Goal: Information Seeking & Learning: Learn about a topic

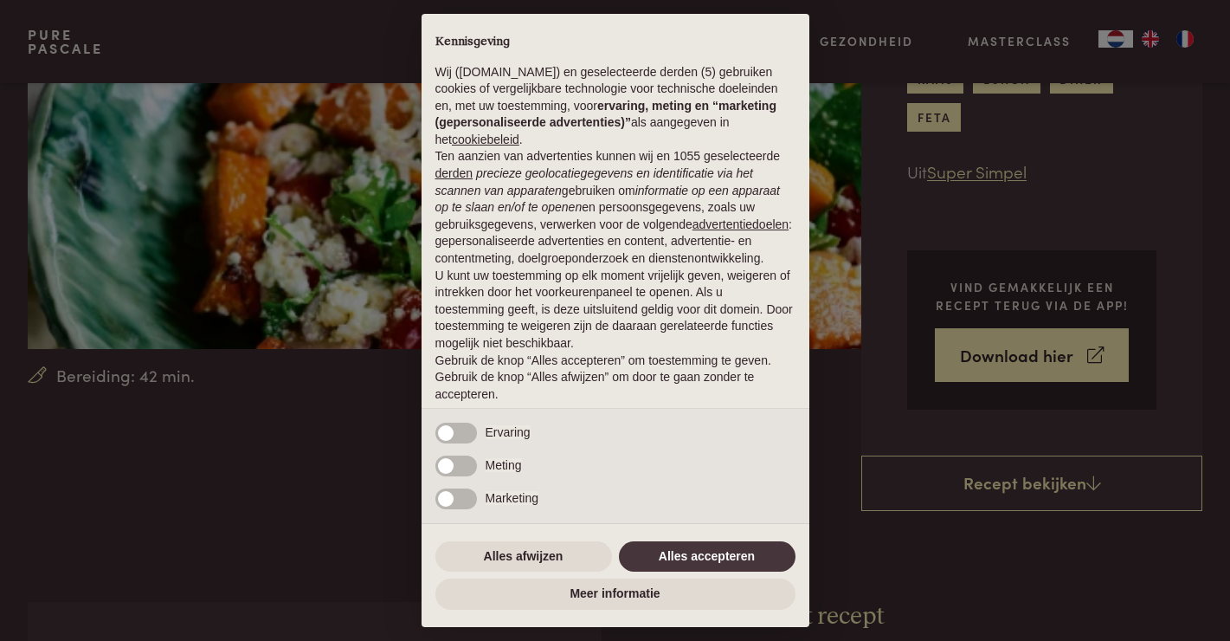
scroll to position [259, 0]
click at [726, 559] on button "Alles accepteren" at bounding box center [707, 556] width 177 height 31
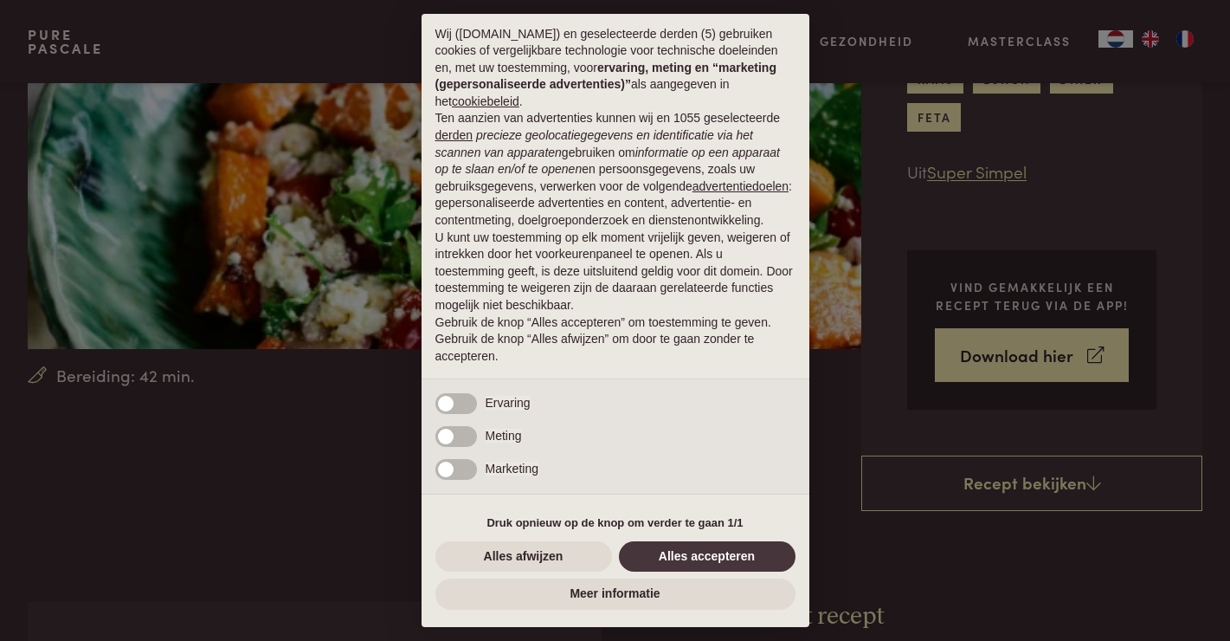
click at [355, 548] on div "× Kennisgeving Wij (purepascale.com) en geselecteerde derden (5) gebruiken cook…" at bounding box center [615, 320] width 1230 height 641
click at [560, 556] on button "Alles afwijzen" at bounding box center [523, 556] width 177 height 31
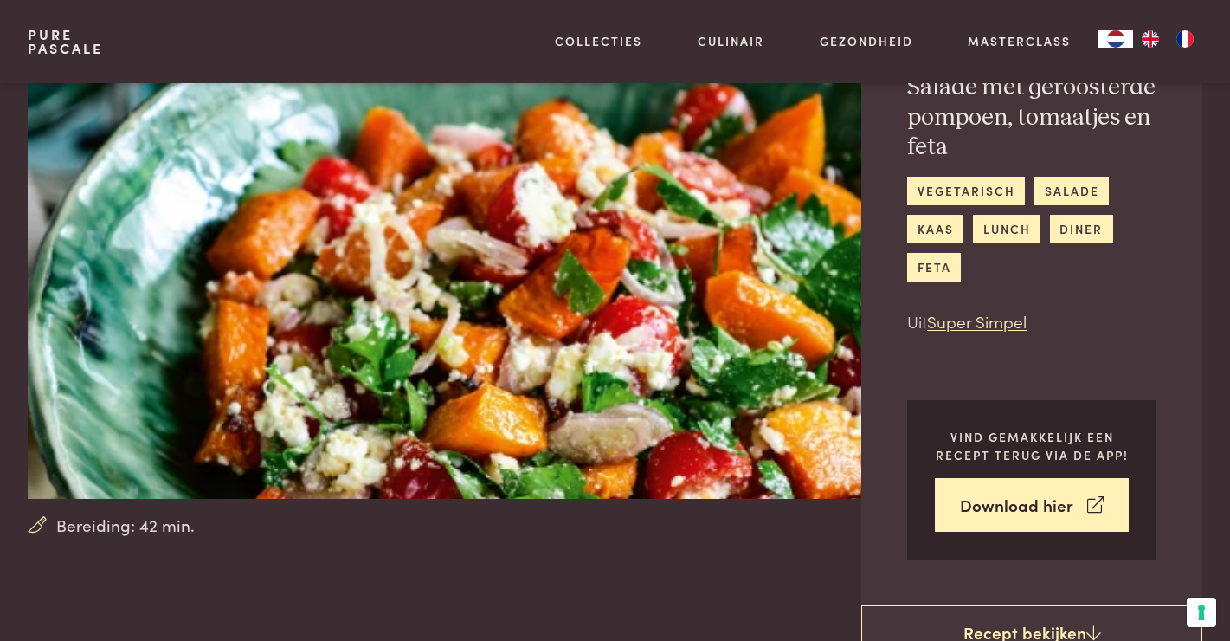
scroll to position [108, 0]
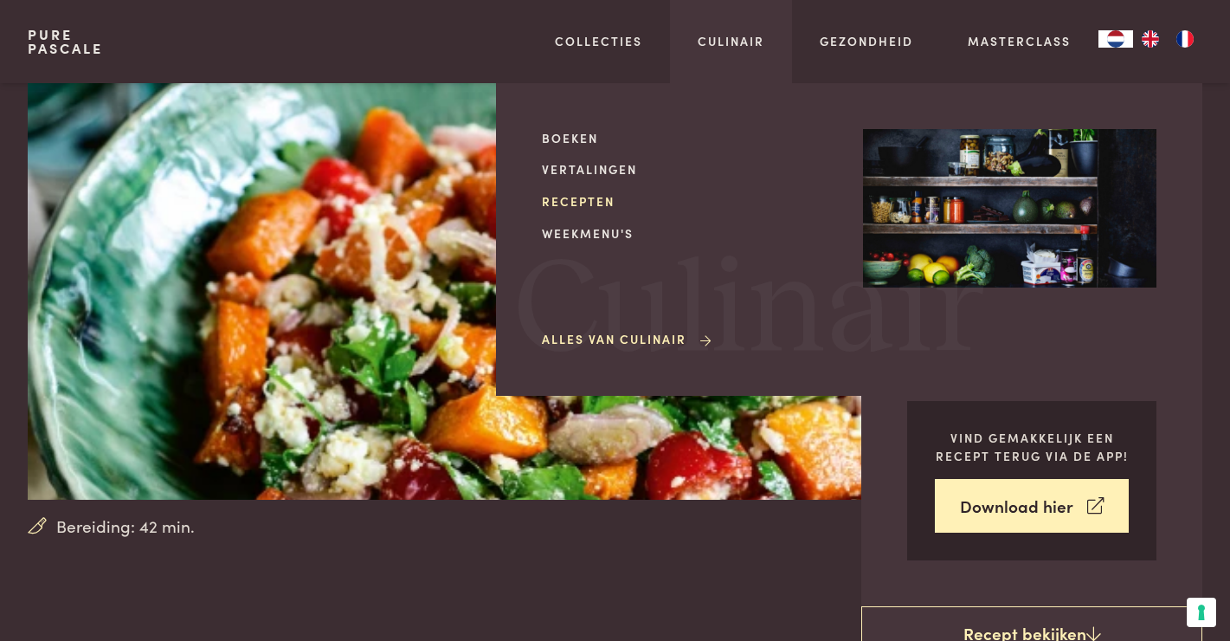
click at [603, 203] on link "Recepten" at bounding box center [688, 201] width 293 height 18
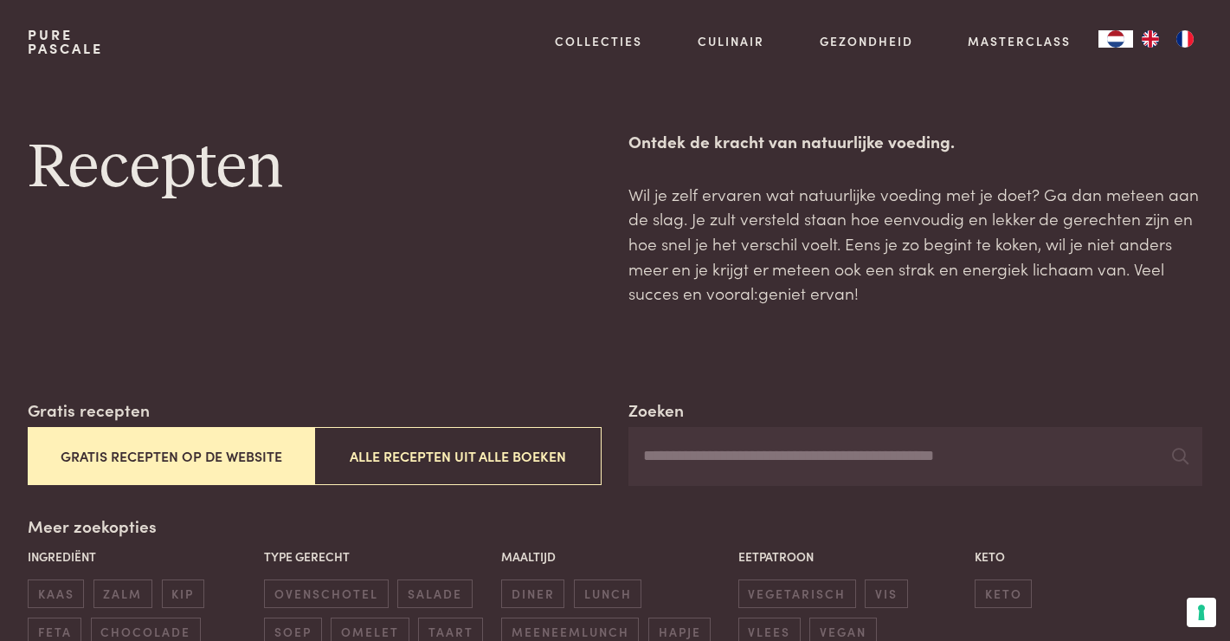
click at [798, 467] on input "Zoeken" at bounding box center [915, 456] width 574 height 59
type input "*******"
click at [817, 462] on input "*******" at bounding box center [915, 456] width 574 height 59
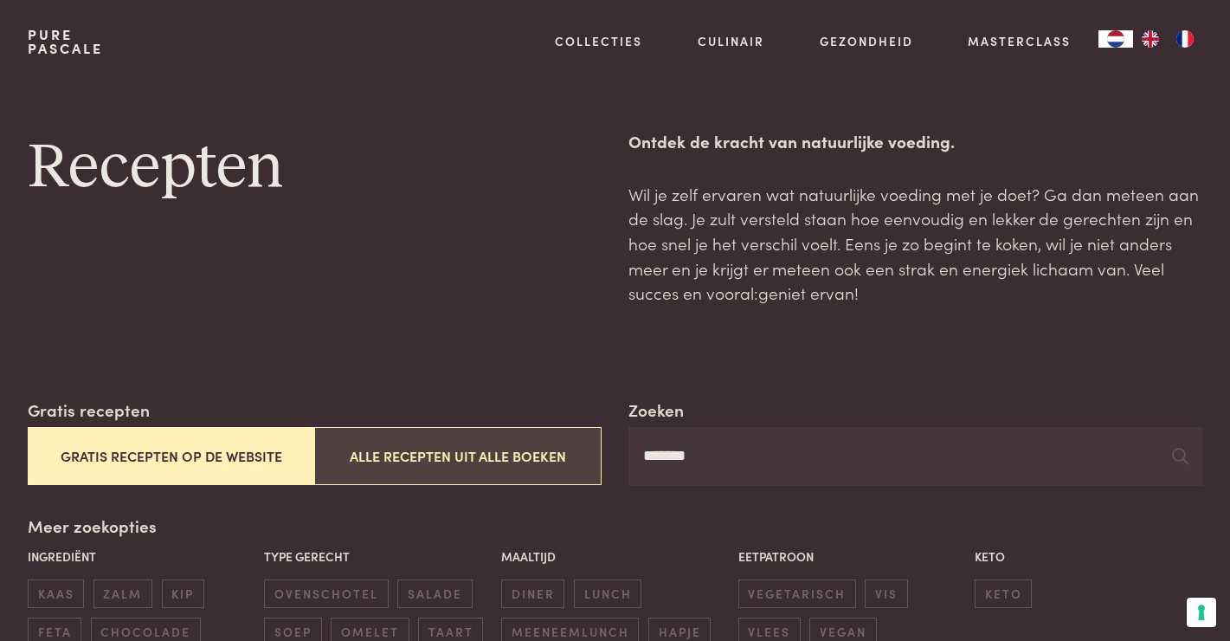
click at [518, 456] on button "Alle recepten uit alle boeken" at bounding box center [457, 456] width 287 height 58
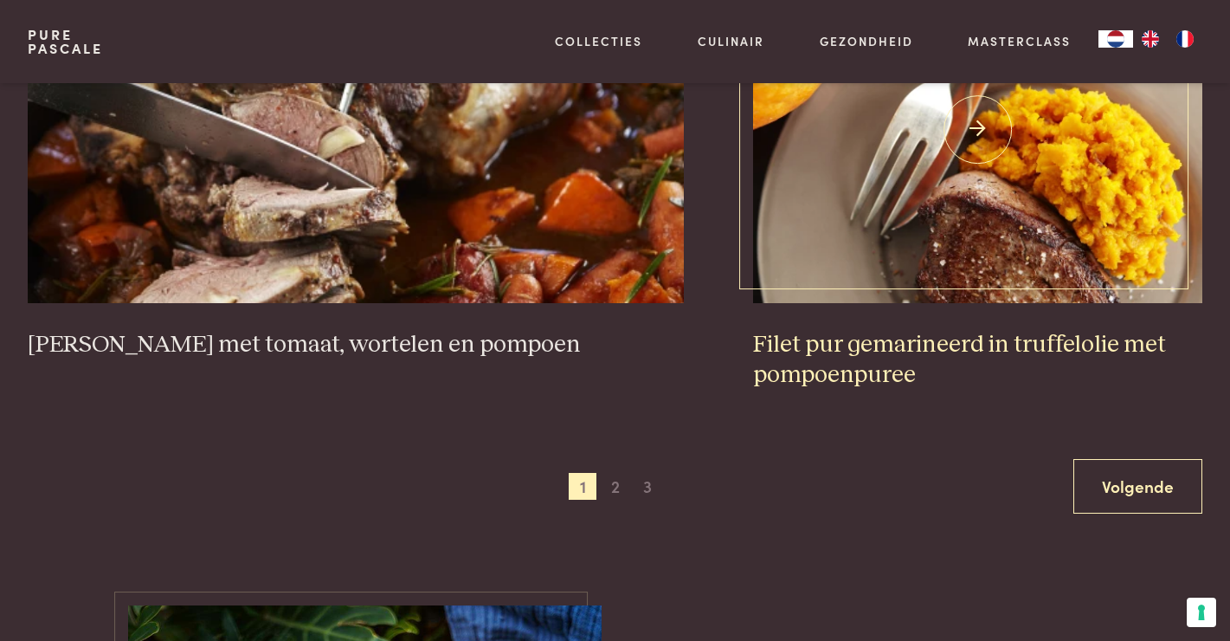
scroll to position [3313, 0]
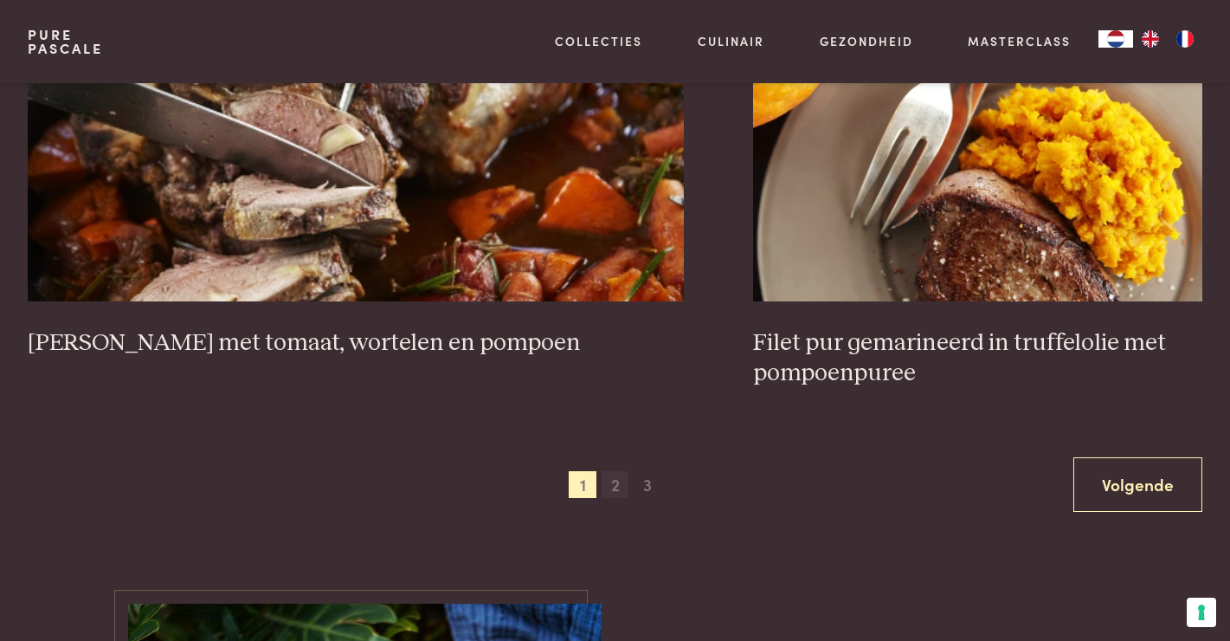
click at [611, 488] on span "2" at bounding box center [616, 485] width 28 height 28
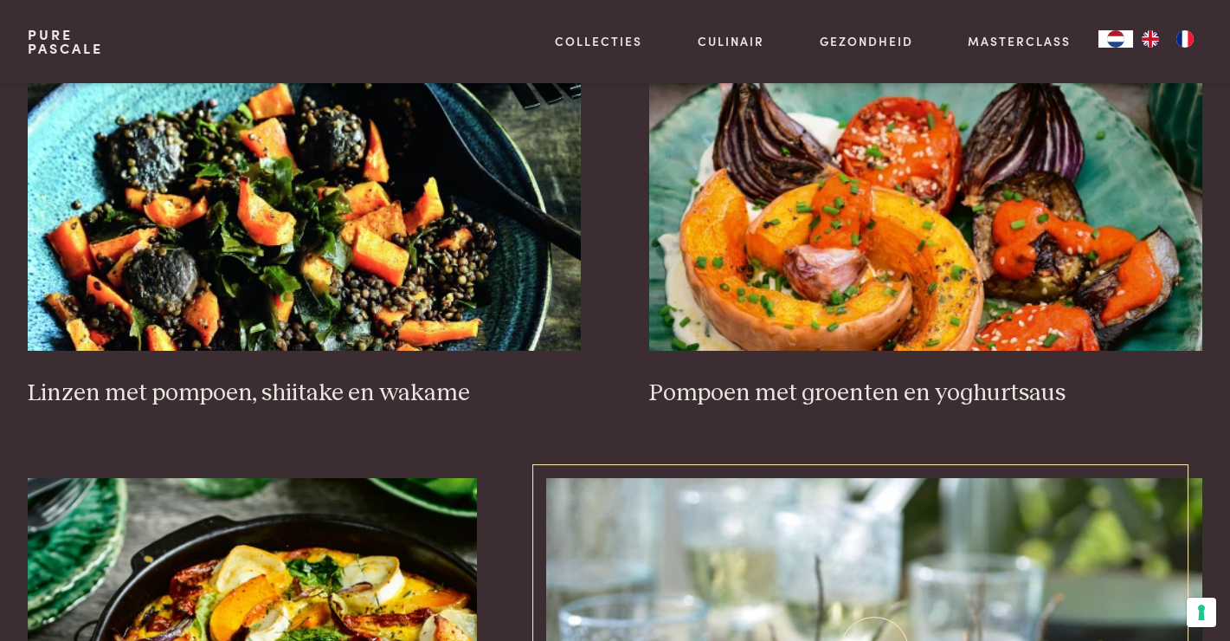
scroll to position [2378, 0]
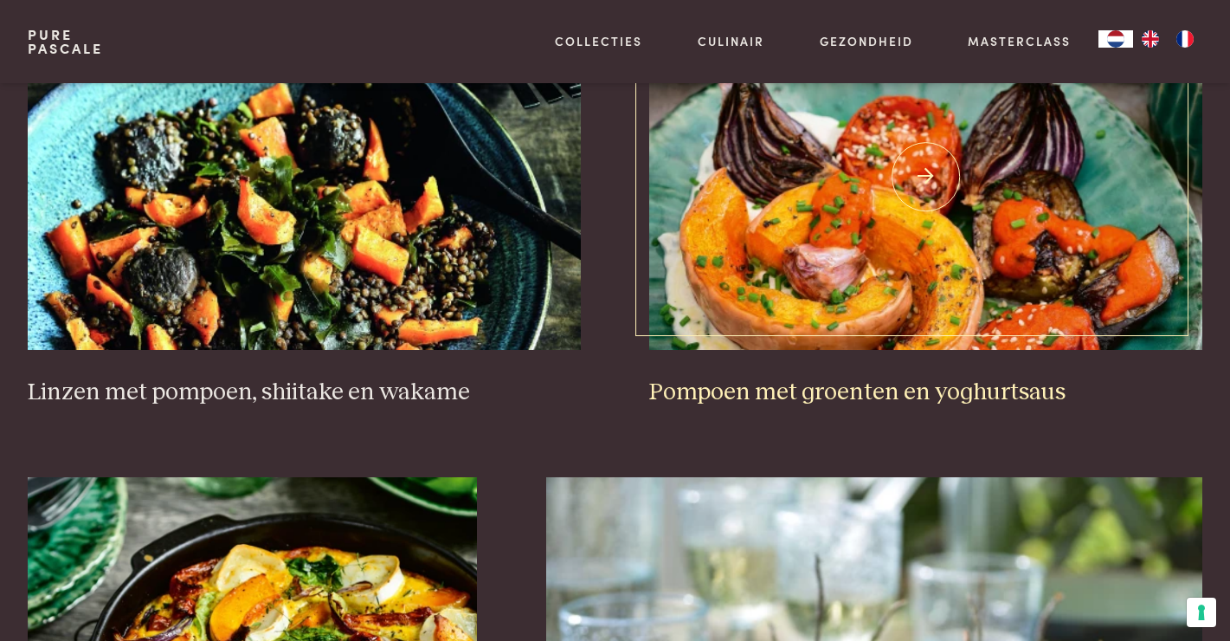
click at [976, 402] on h3 "Pompoen met groenten en yoghurtsaus" at bounding box center [925, 392] width 553 height 30
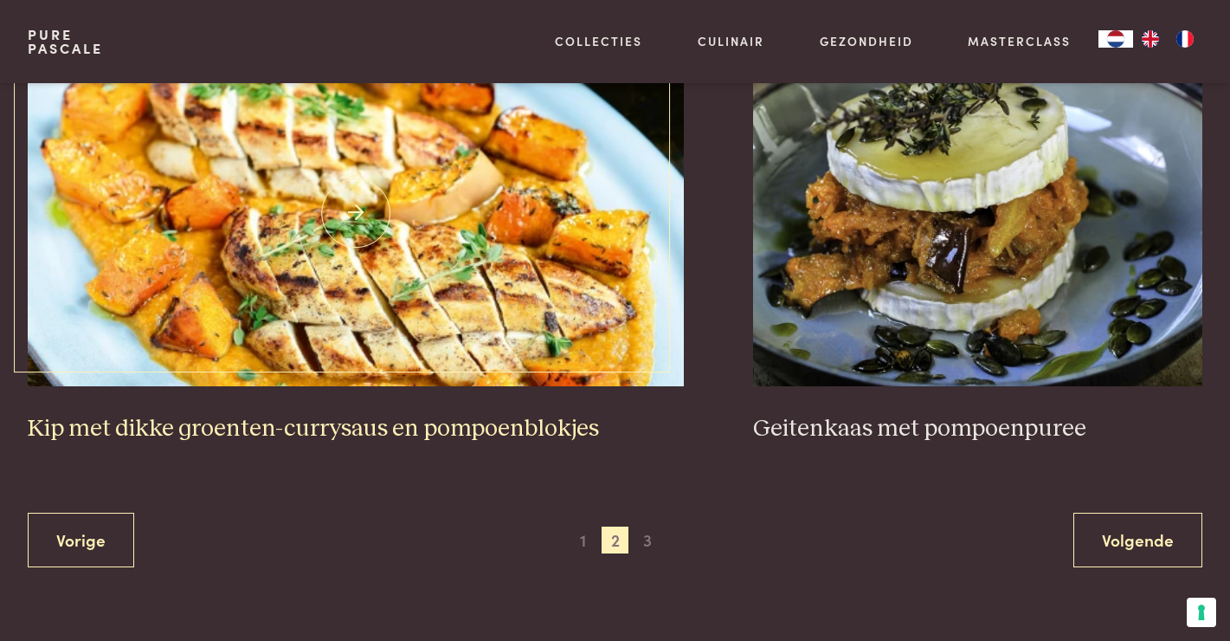
scroll to position [3319, 0]
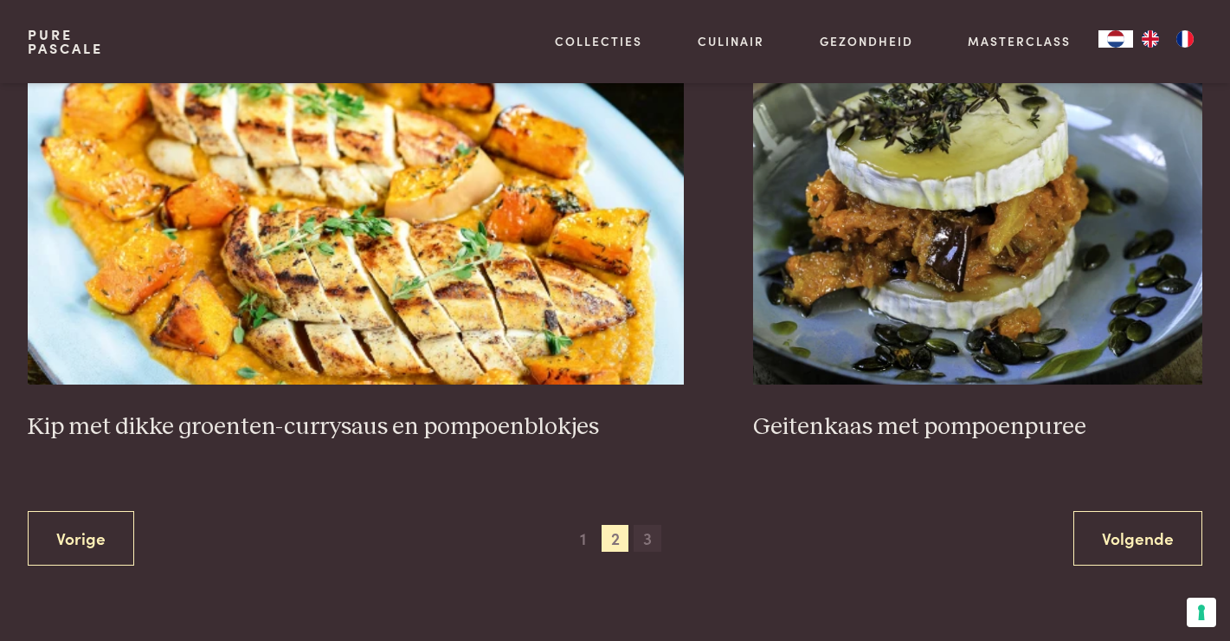
click at [646, 536] on span "3" at bounding box center [648, 539] width 28 height 28
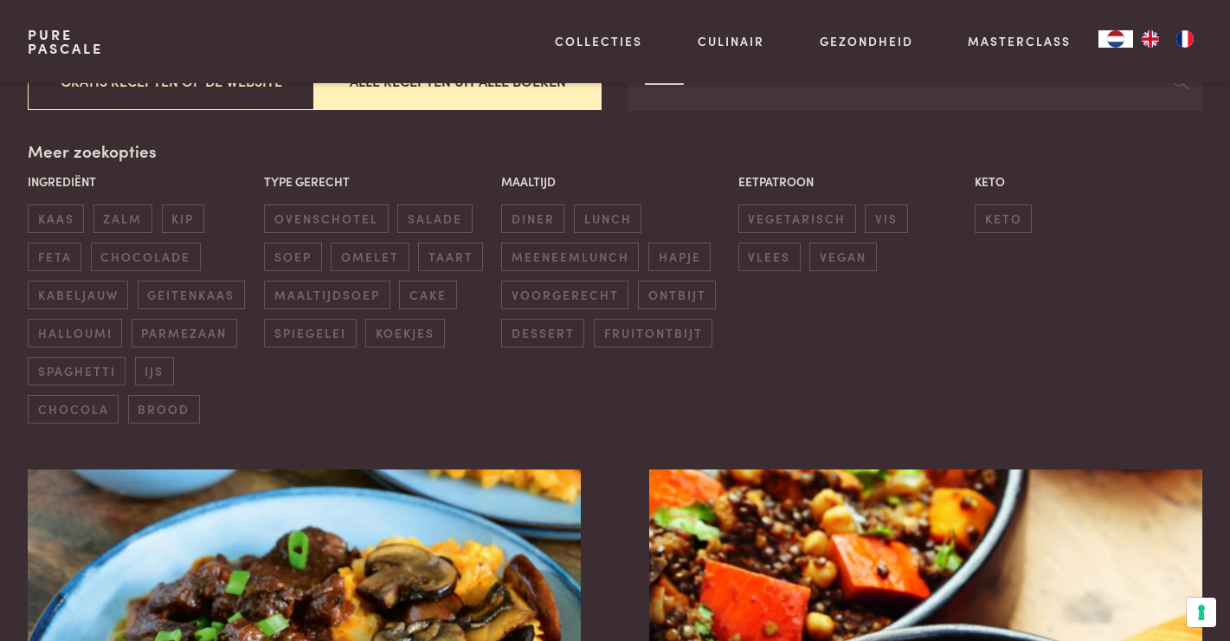
scroll to position [267, 0]
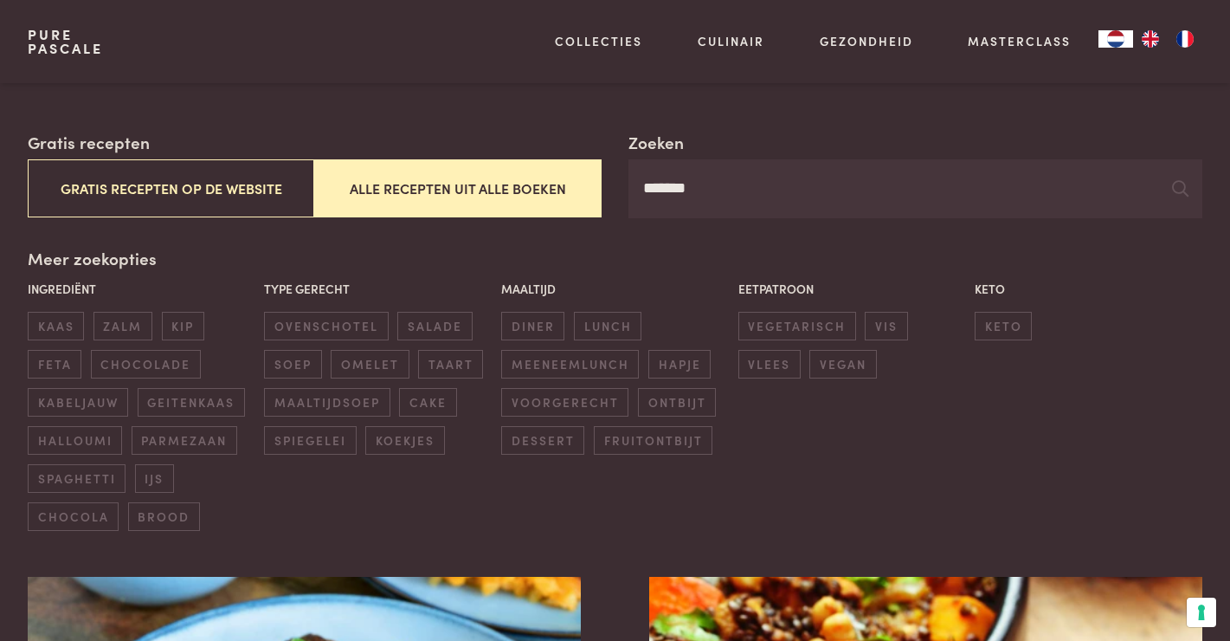
scroll to position [2592, 0]
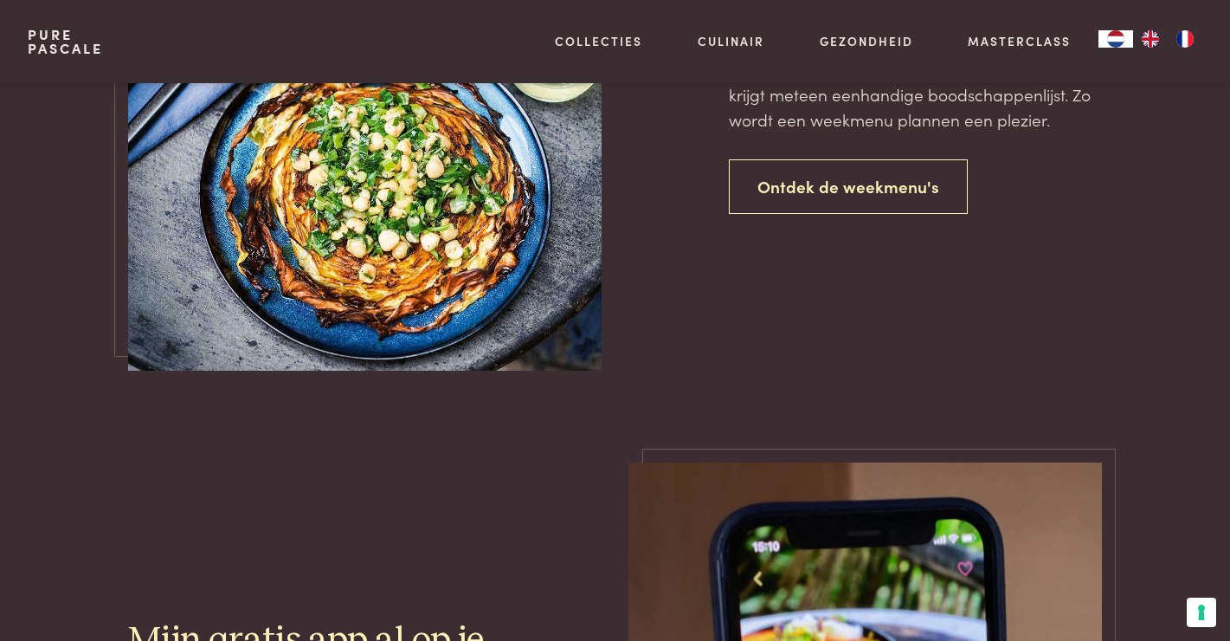
scroll to position [171, 0]
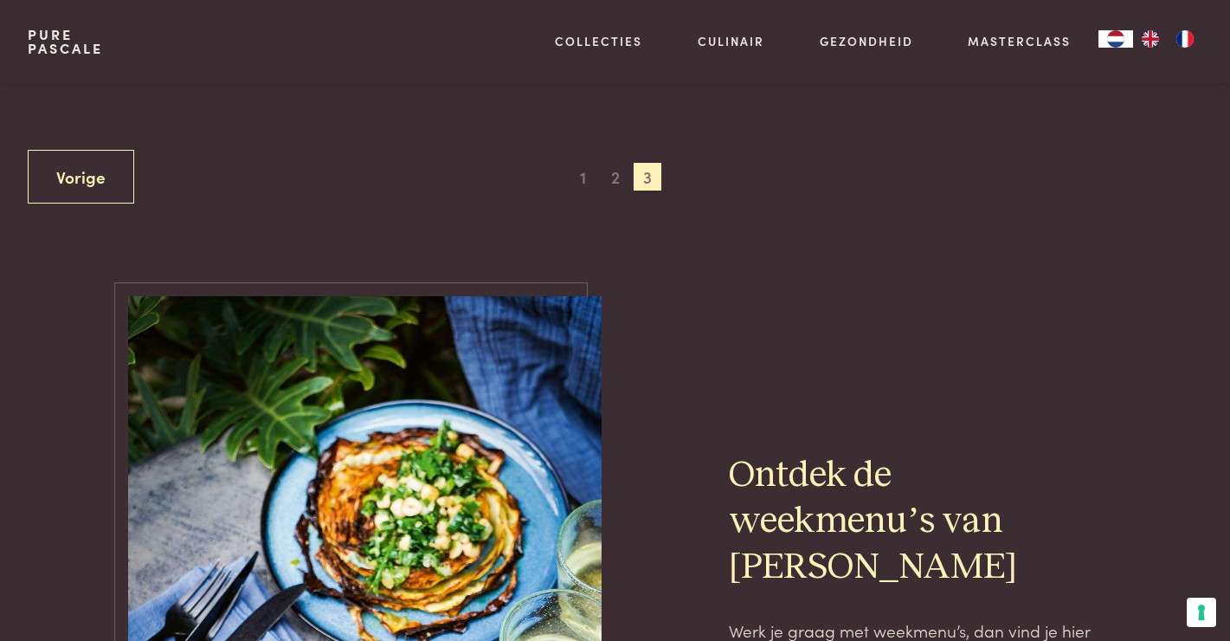
scroll to position [1675, 0]
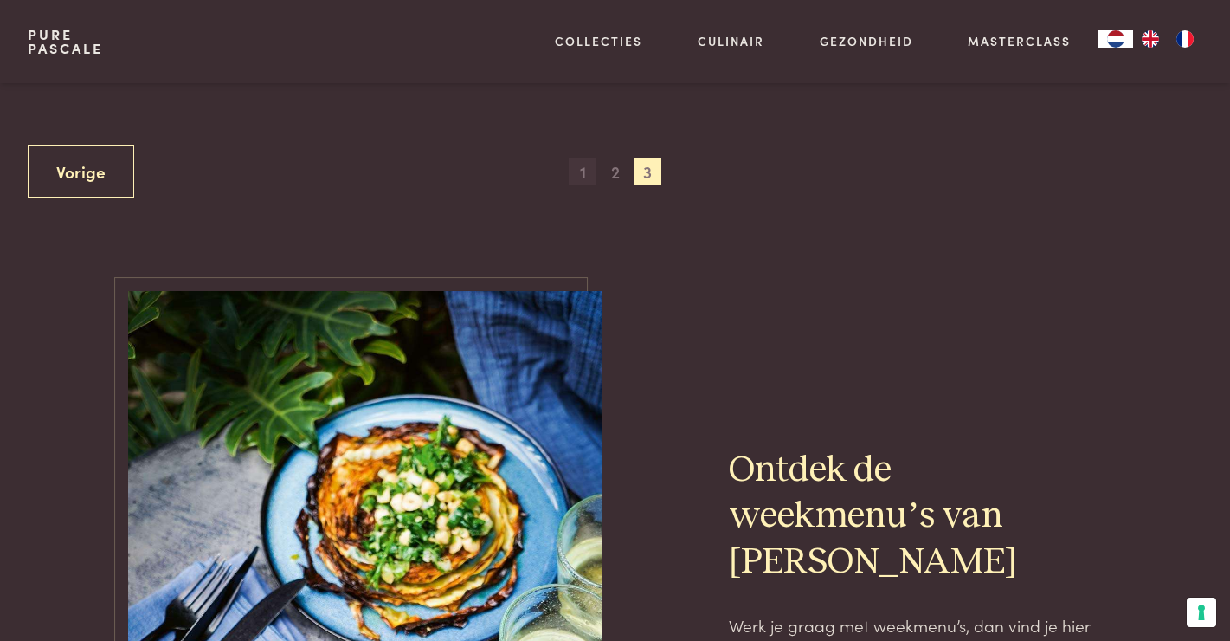
click at [584, 176] on span "1" at bounding box center [583, 172] width 28 height 28
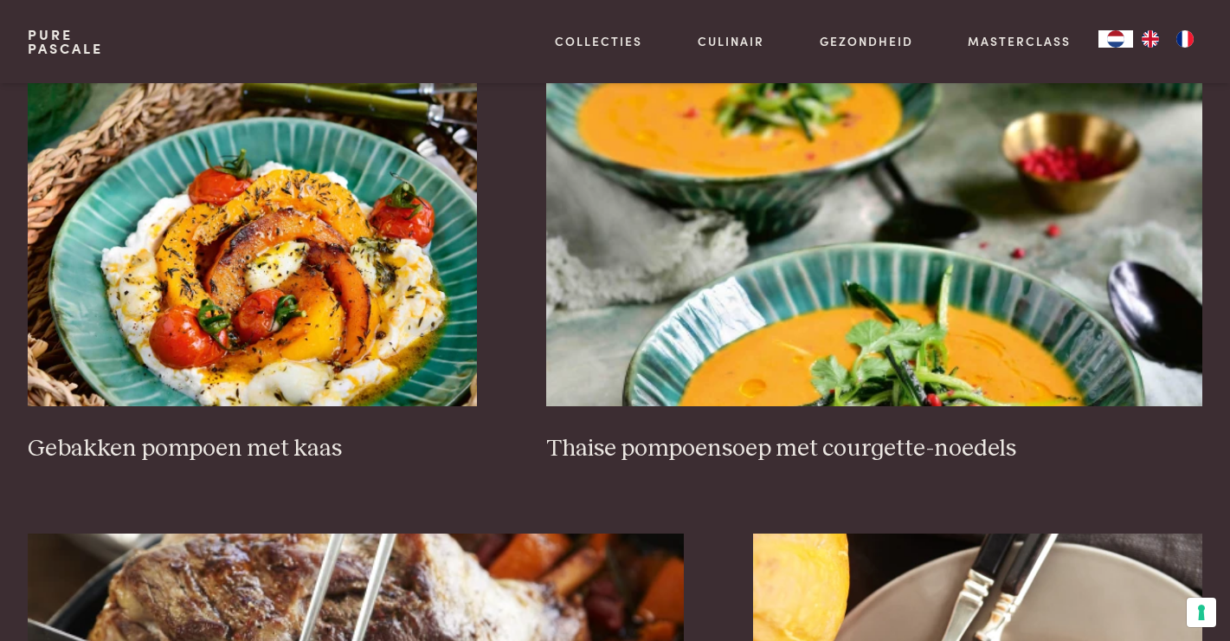
scroll to position [2736, 0]
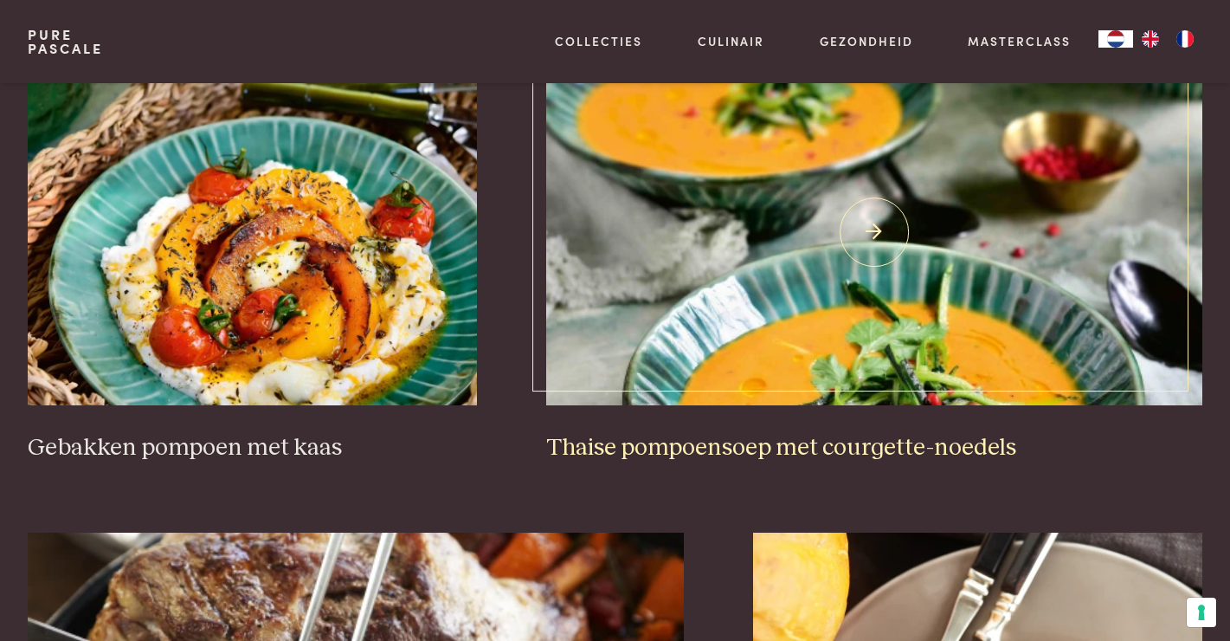
click at [738, 460] on h3 "Thaise pompoensoep met courgette-noedels" at bounding box center [874, 448] width 657 height 30
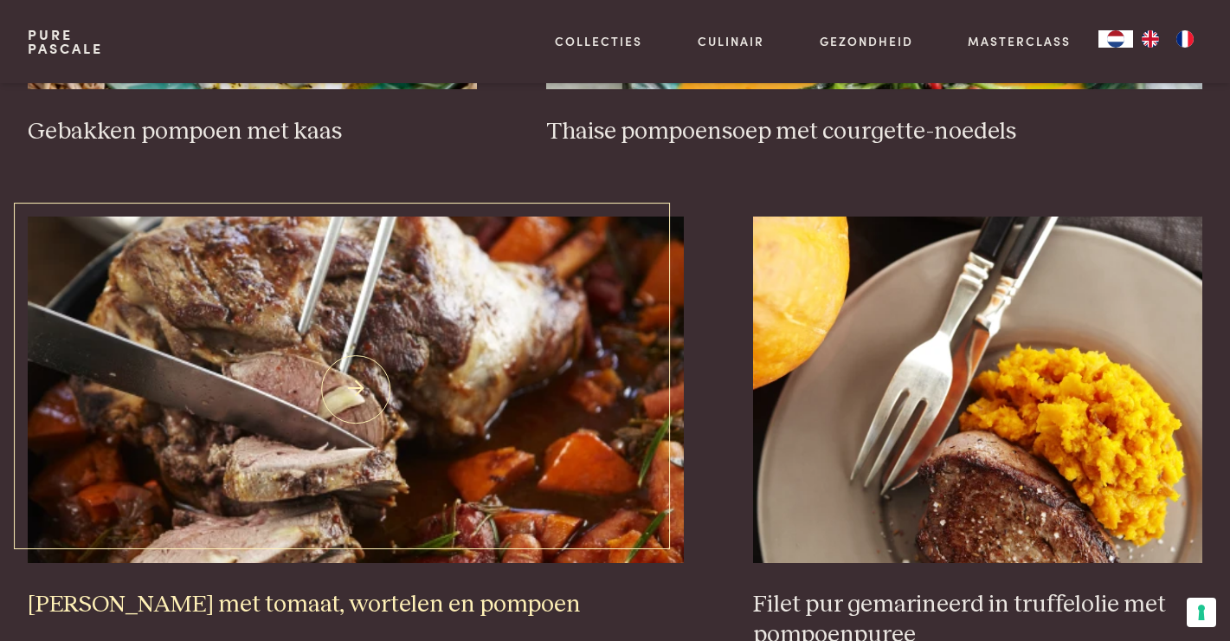
scroll to position [3053, 0]
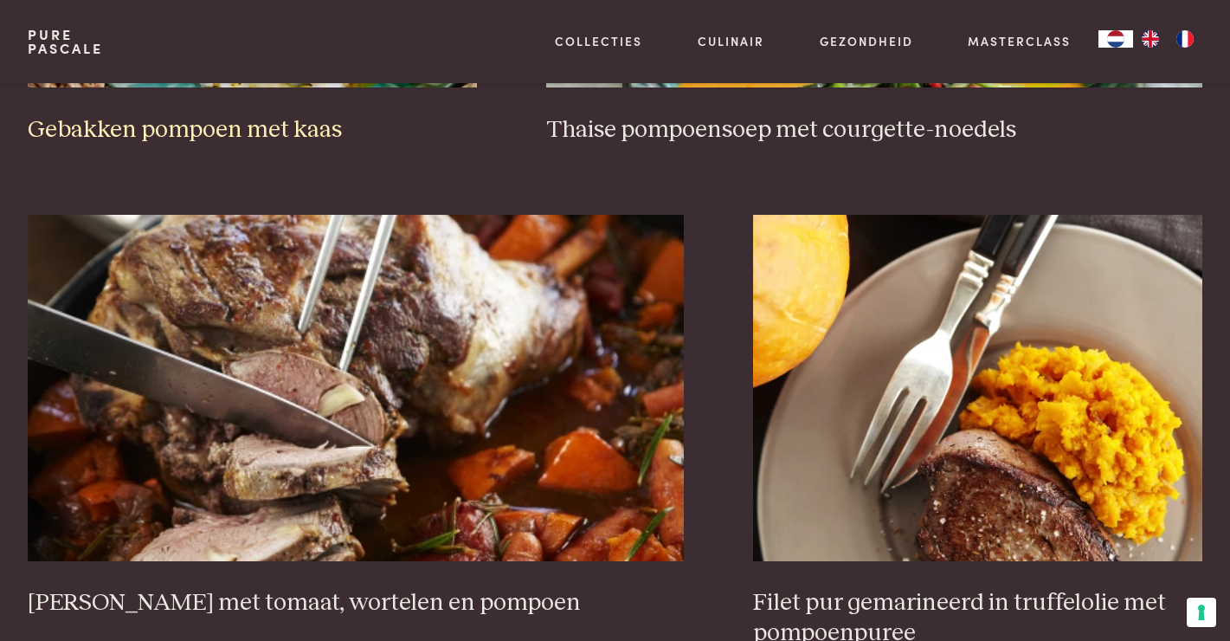
click at [332, 126] on h3 "Gebakken pompoen met kaas" at bounding box center [252, 130] width 449 height 30
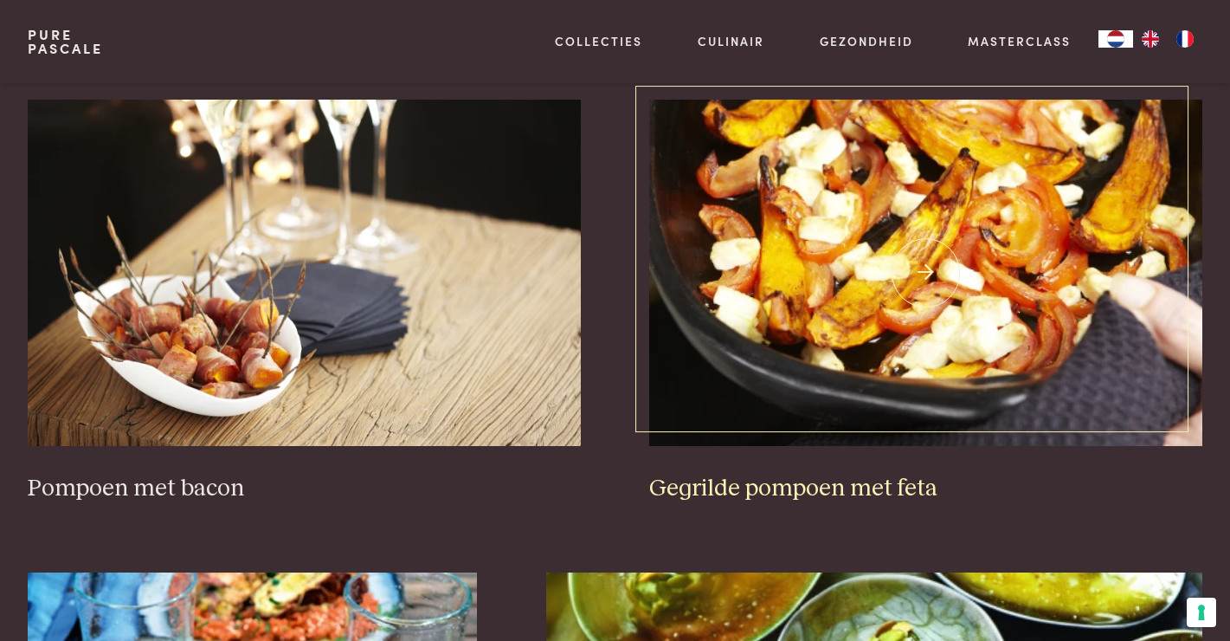
scroll to position [749, 0]
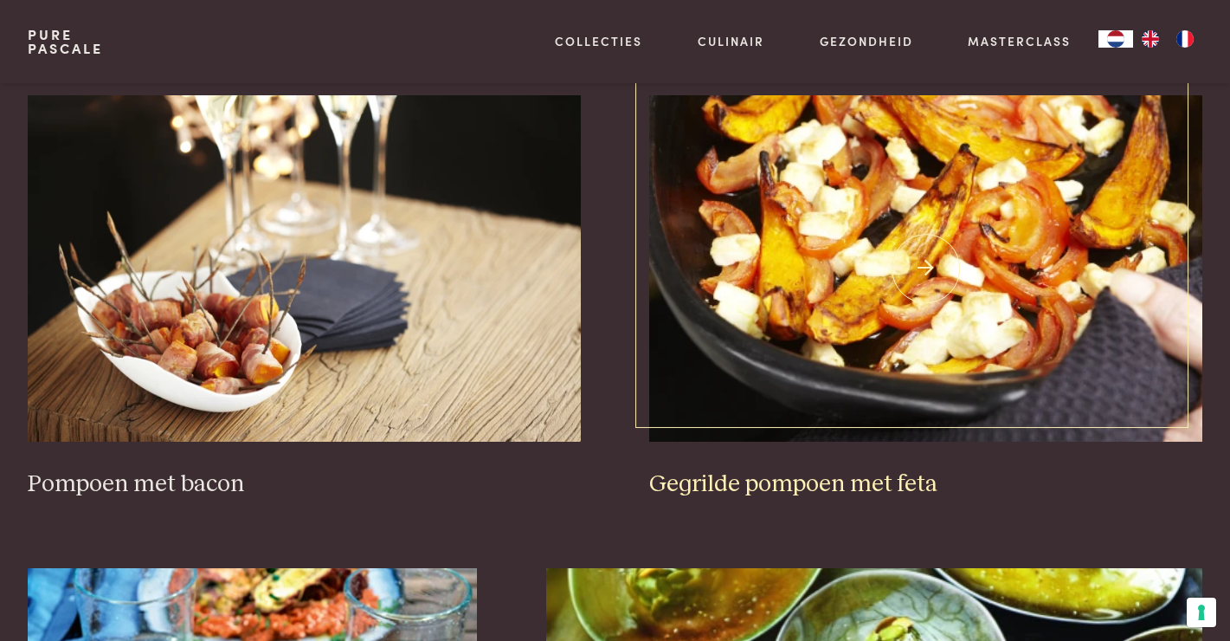
click at [847, 489] on h3 "Gegrilde pompoen met feta" at bounding box center [925, 484] width 553 height 30
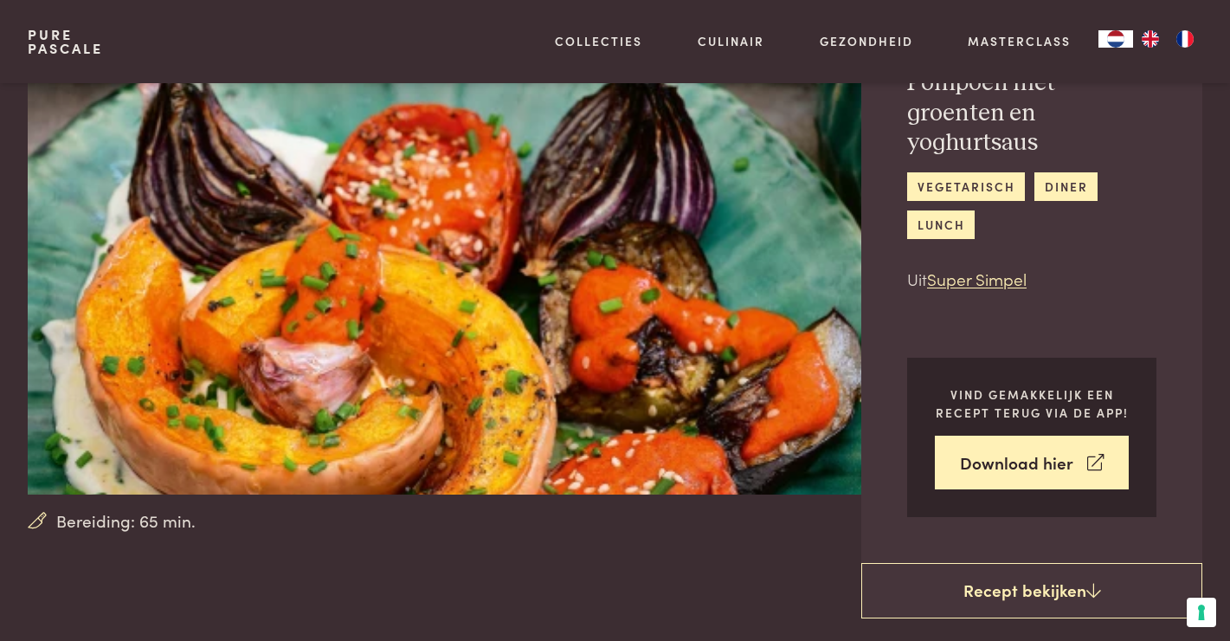
scroll to position [124, 0]
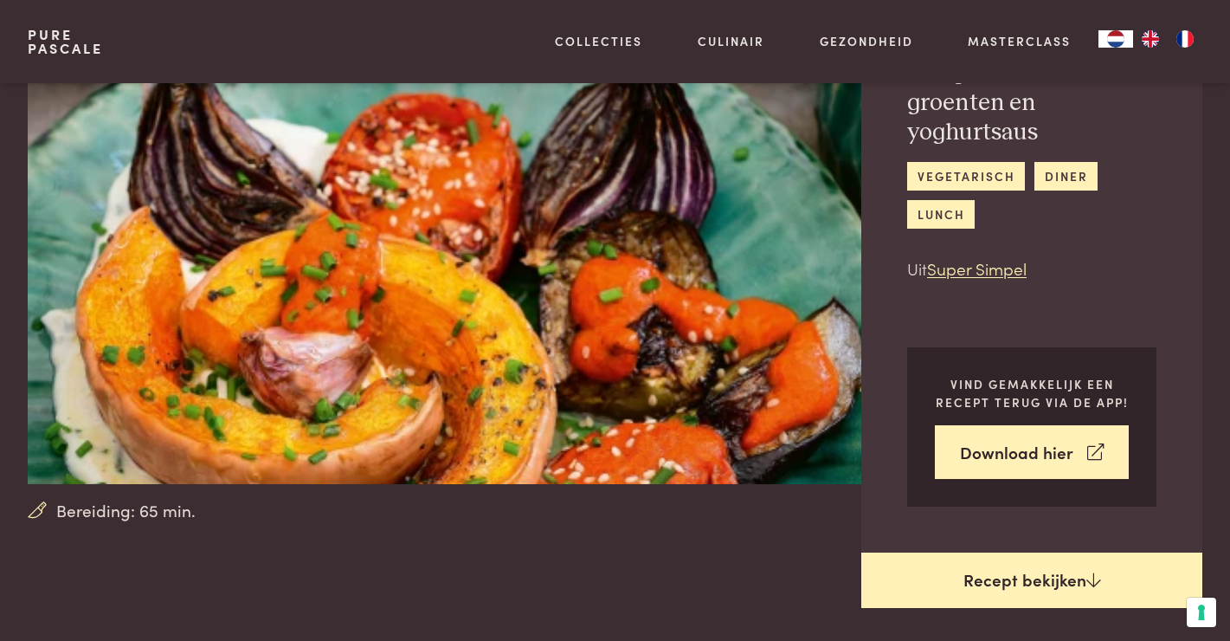
click at [1042, 572] on link "Recept bekijken" at bounding box center [1031, 579] width 341 height 55
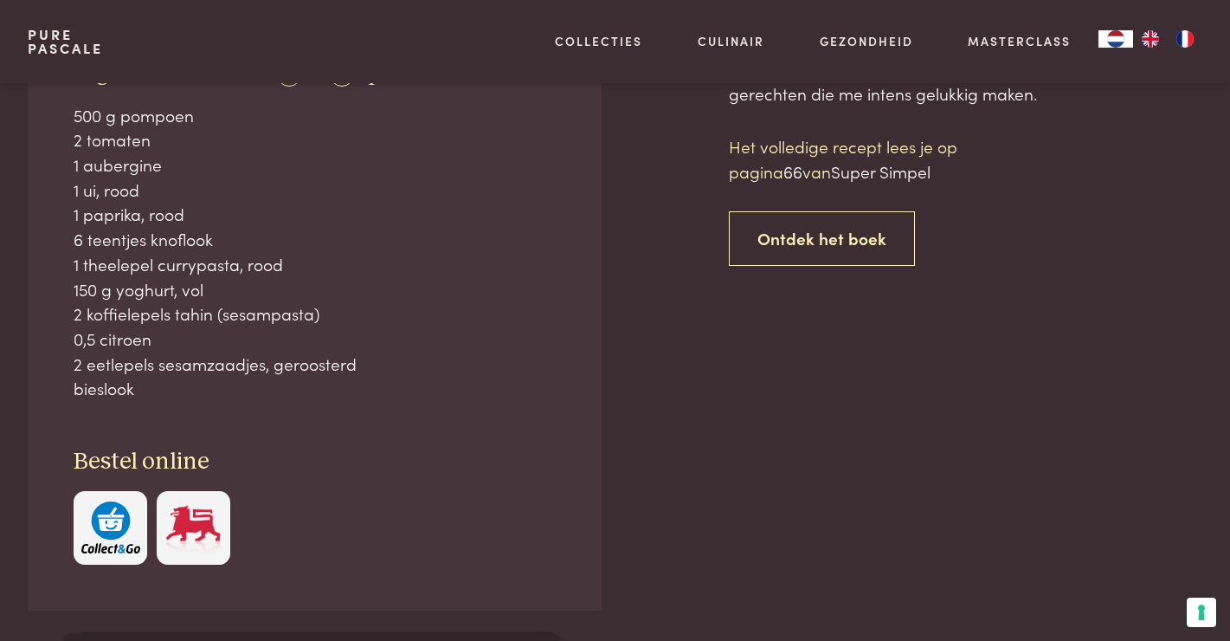
scroll to position [810, 0]
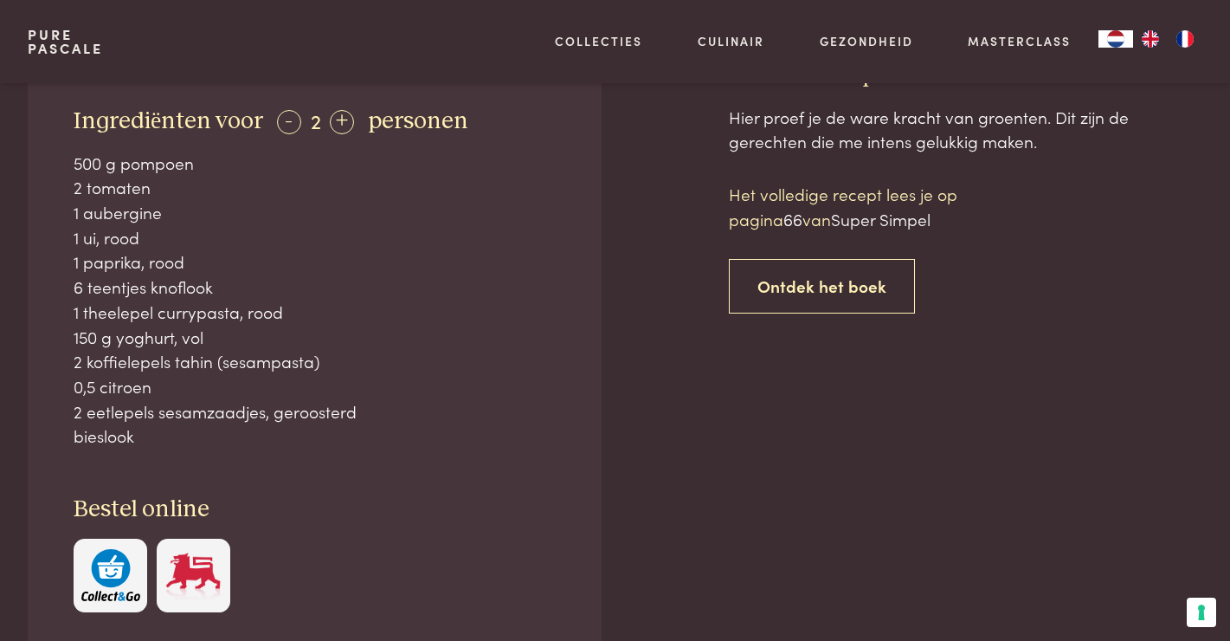
scroll to position [763, 0]
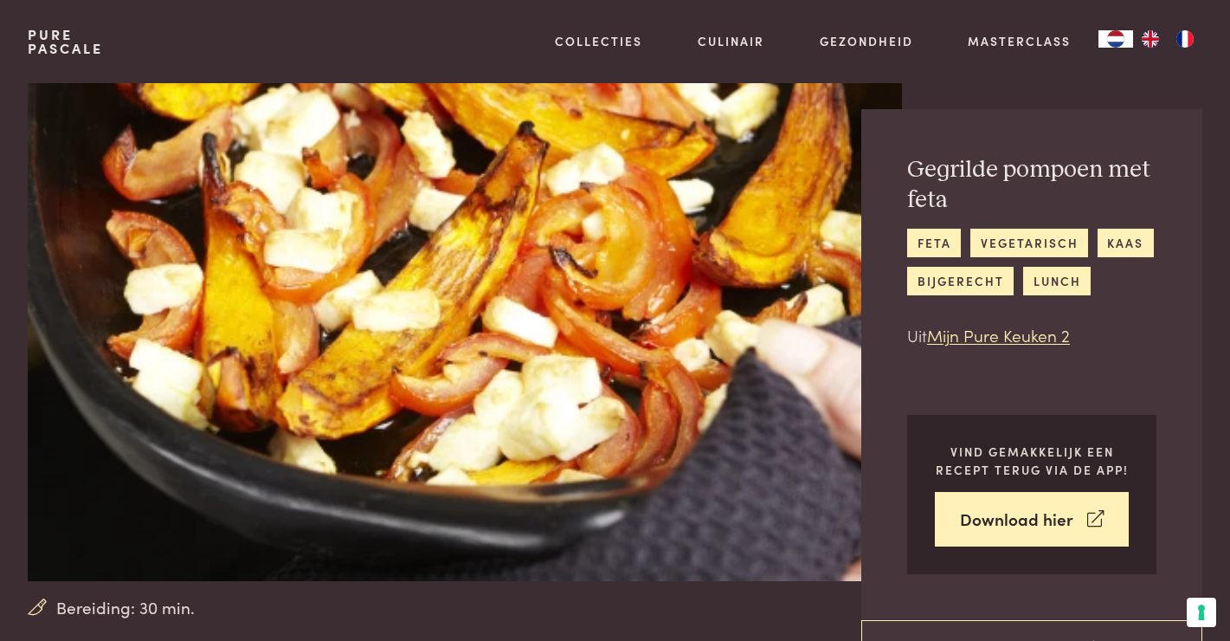
scroll to position [32, 0]
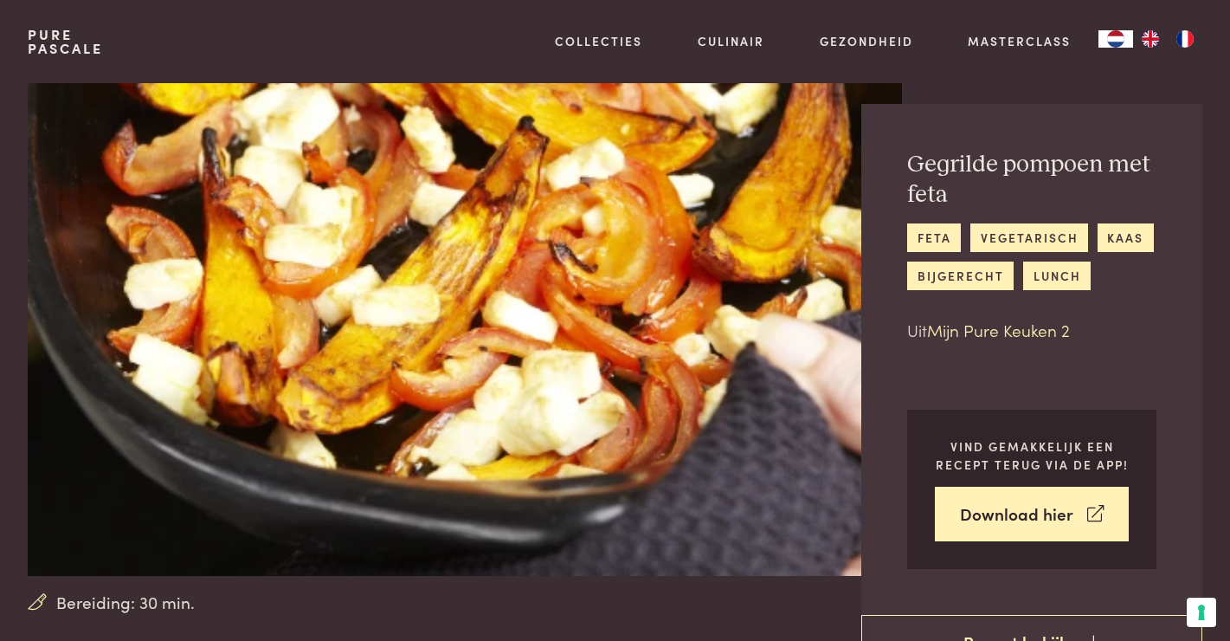
click at [1050, 336] on link "Mijn Pure Keuken 2" at bounding box center [998, 329] width 143 height 23
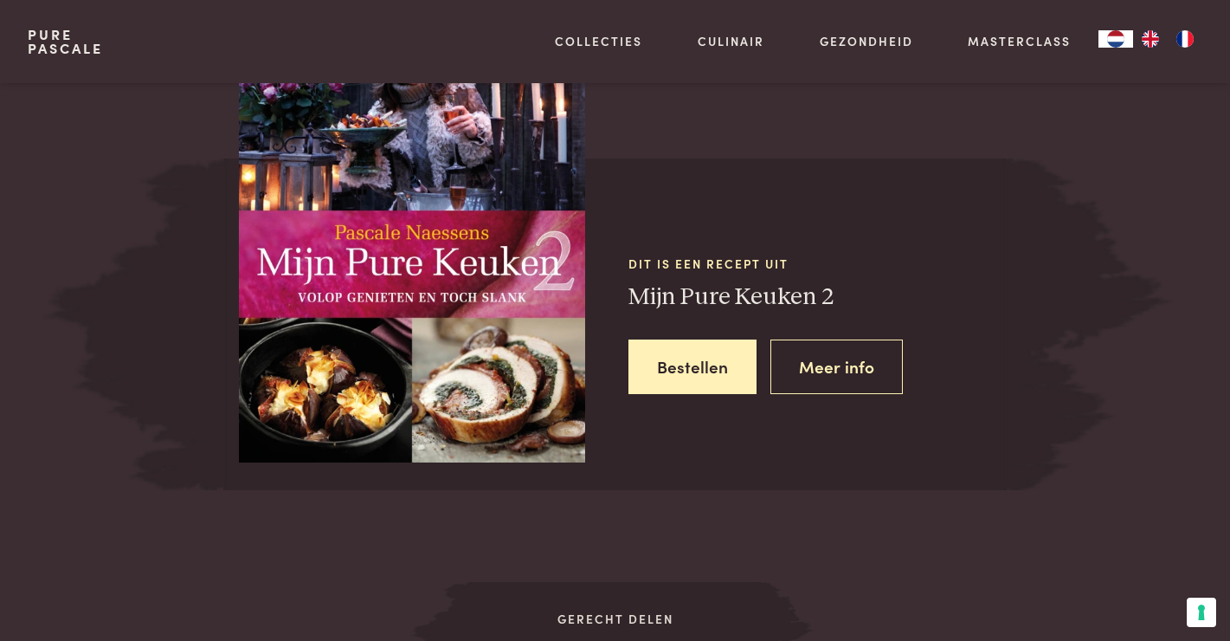
scroll to position [1507, 0]
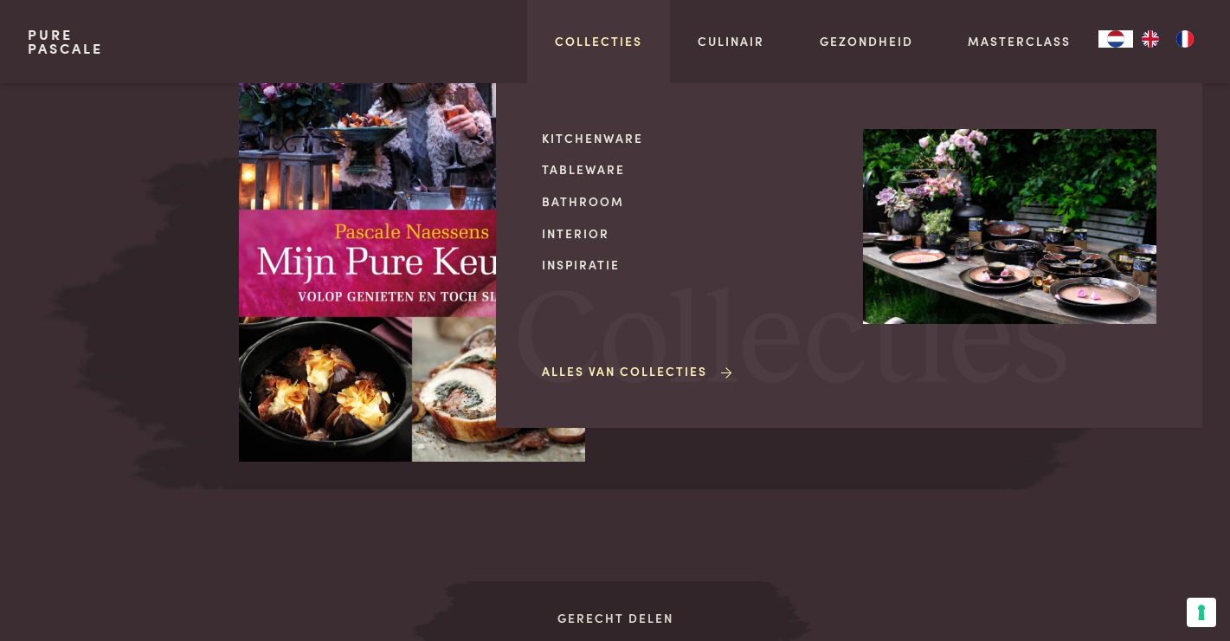
click at [603, 43] on link "Collecties" at bounding box center [598, 41] width 87 height 18
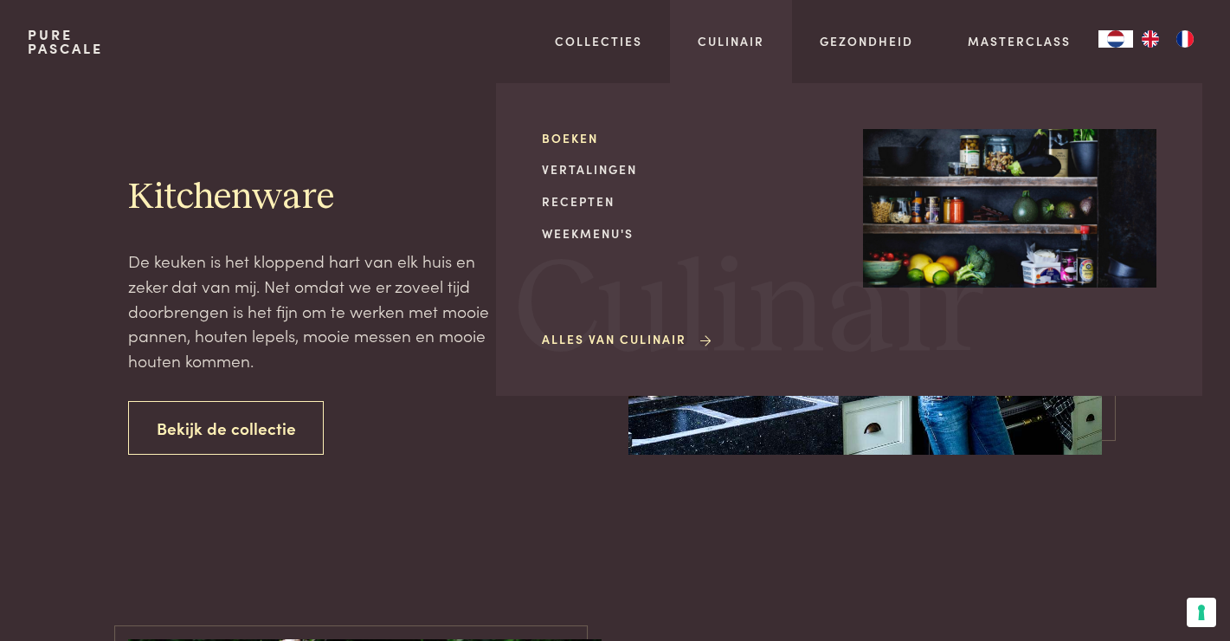
click at [583, 136] on link "Boeken" at bounding box center [688, 138] width 293 height 18
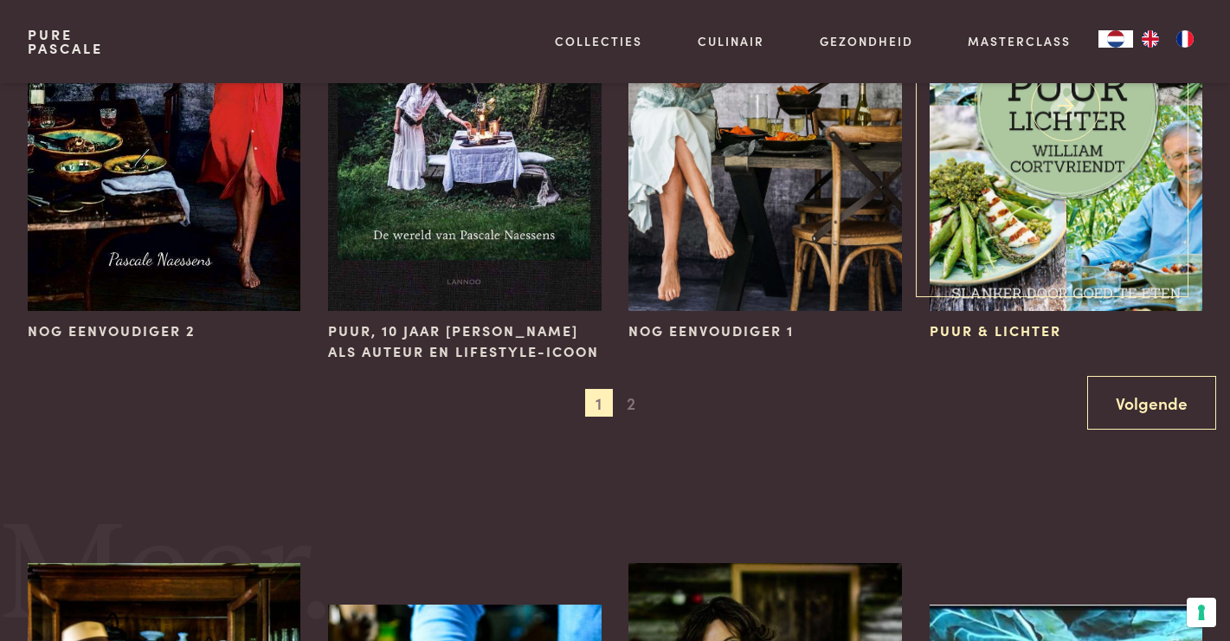
scroll to position [1772, 0]
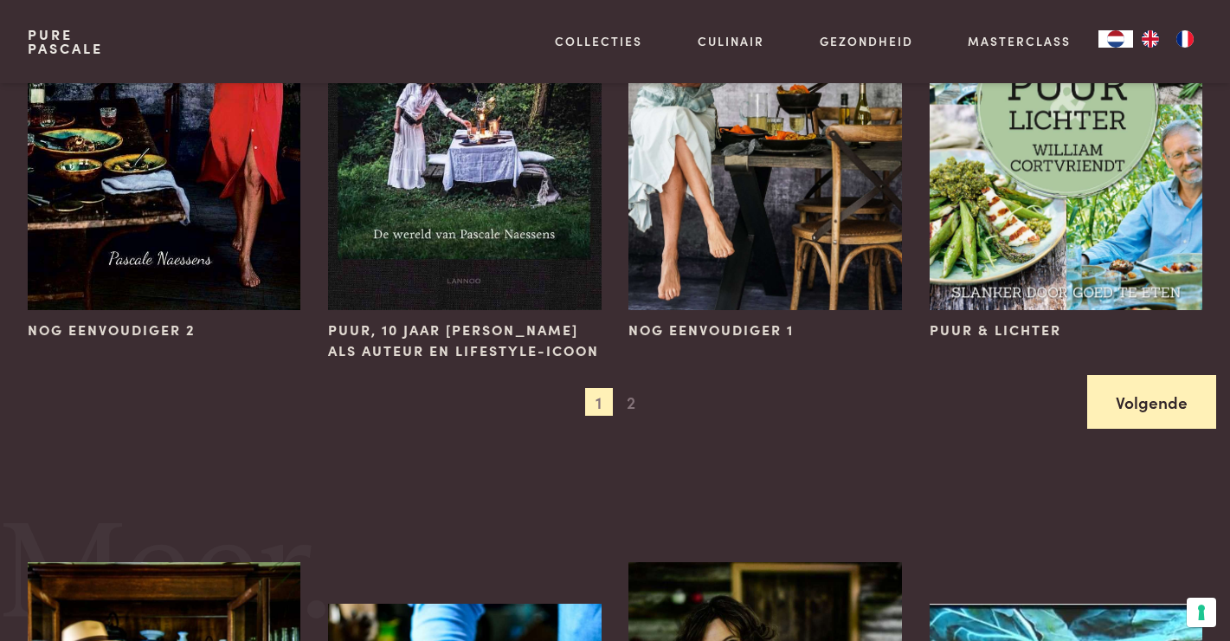
click at [1167, 429] on link "Volgende" at bounding box center [1151, 402] width 129 height 55
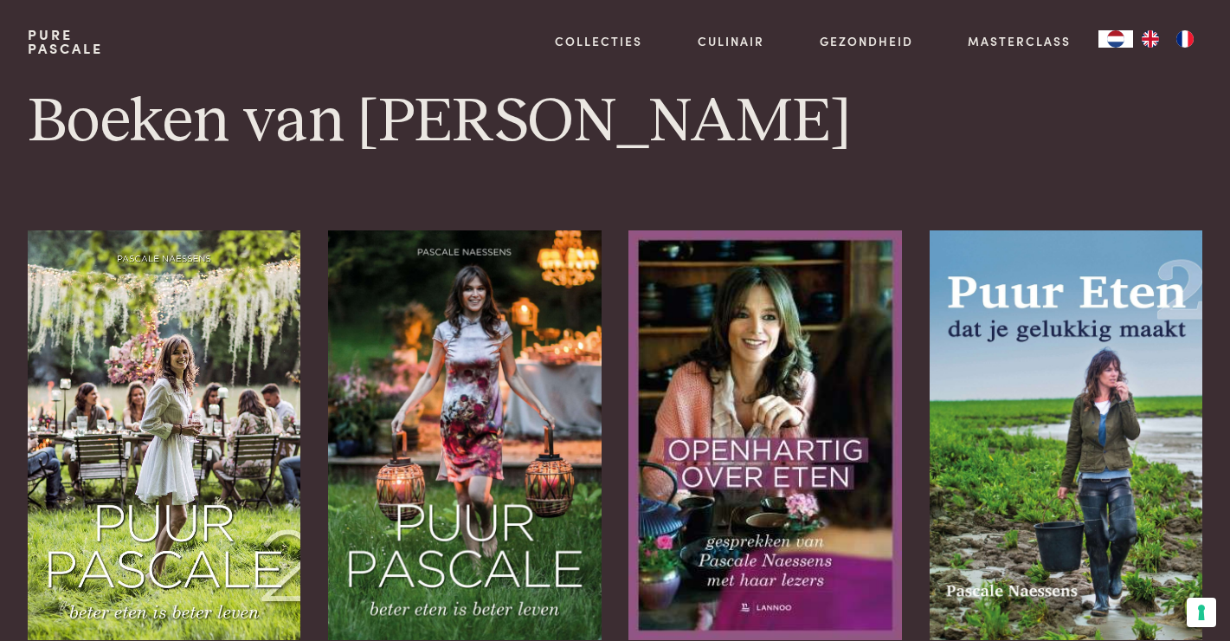
scroll to position [0, 0]
click at [1041, 42] on link "Masterclass" at bounding box center [1019, 41] width 103 height 18
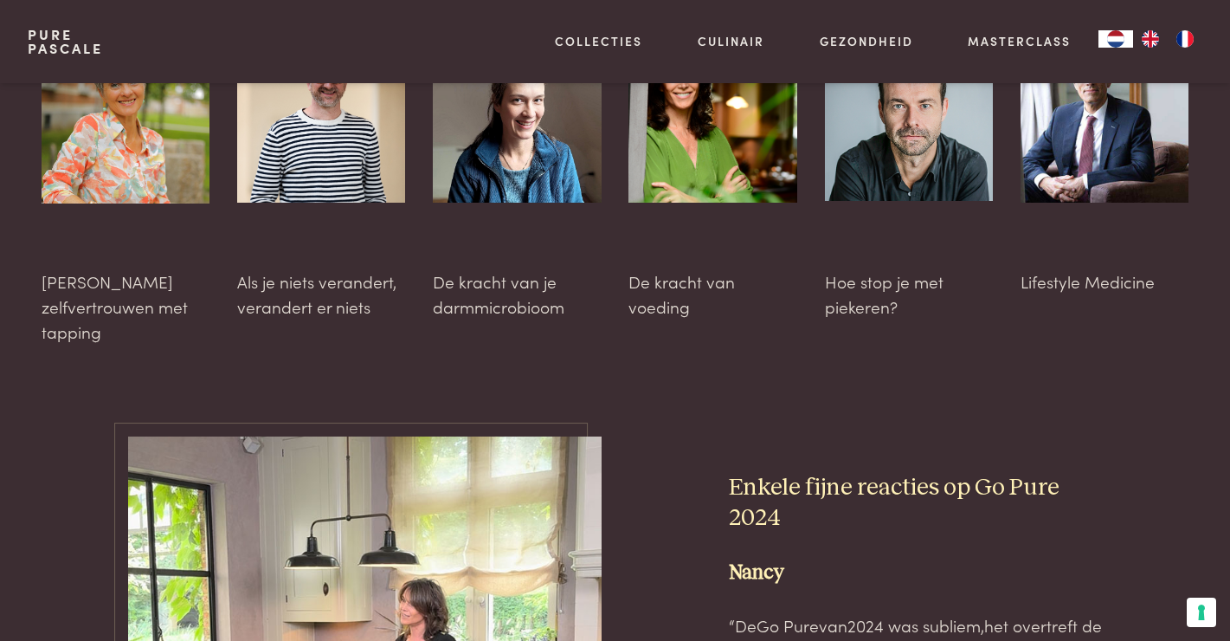
scroll to position [4640, 0]
